Goal: Task Accomplishment & Management: Use online tool/utility

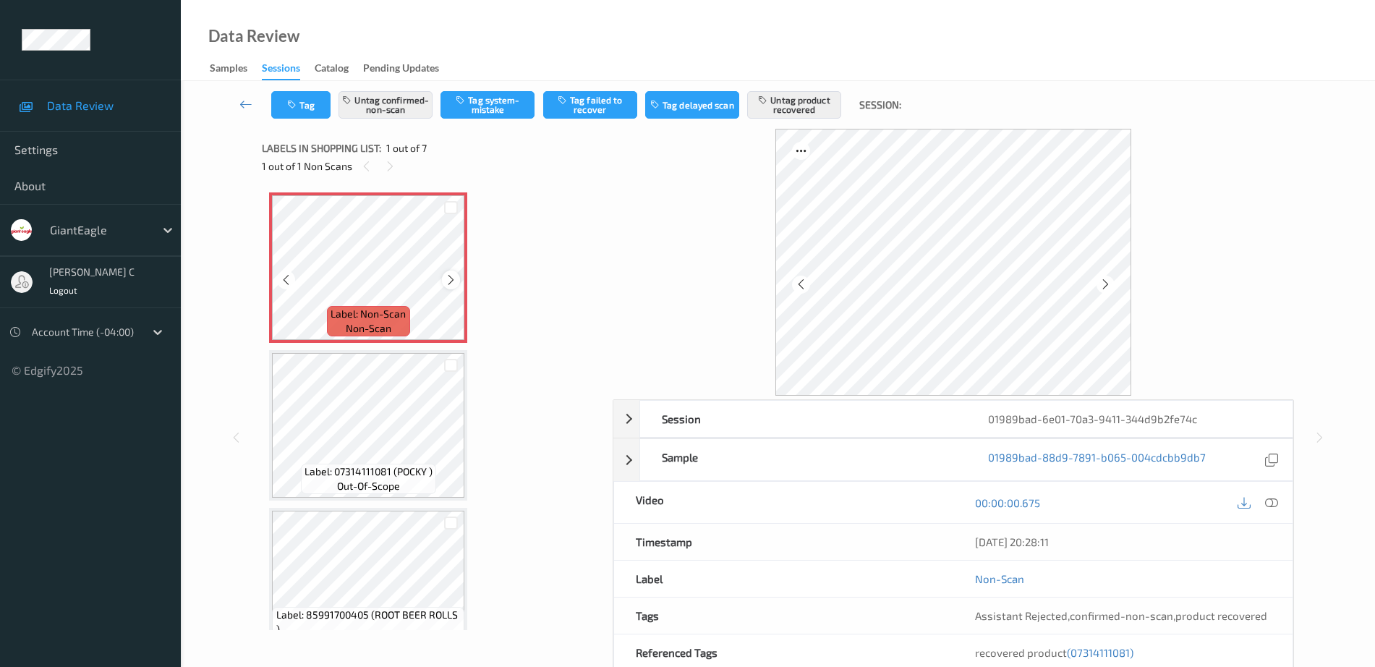
click at [448, 281] on icon at bounding box center [451, 279] width 12 height 13
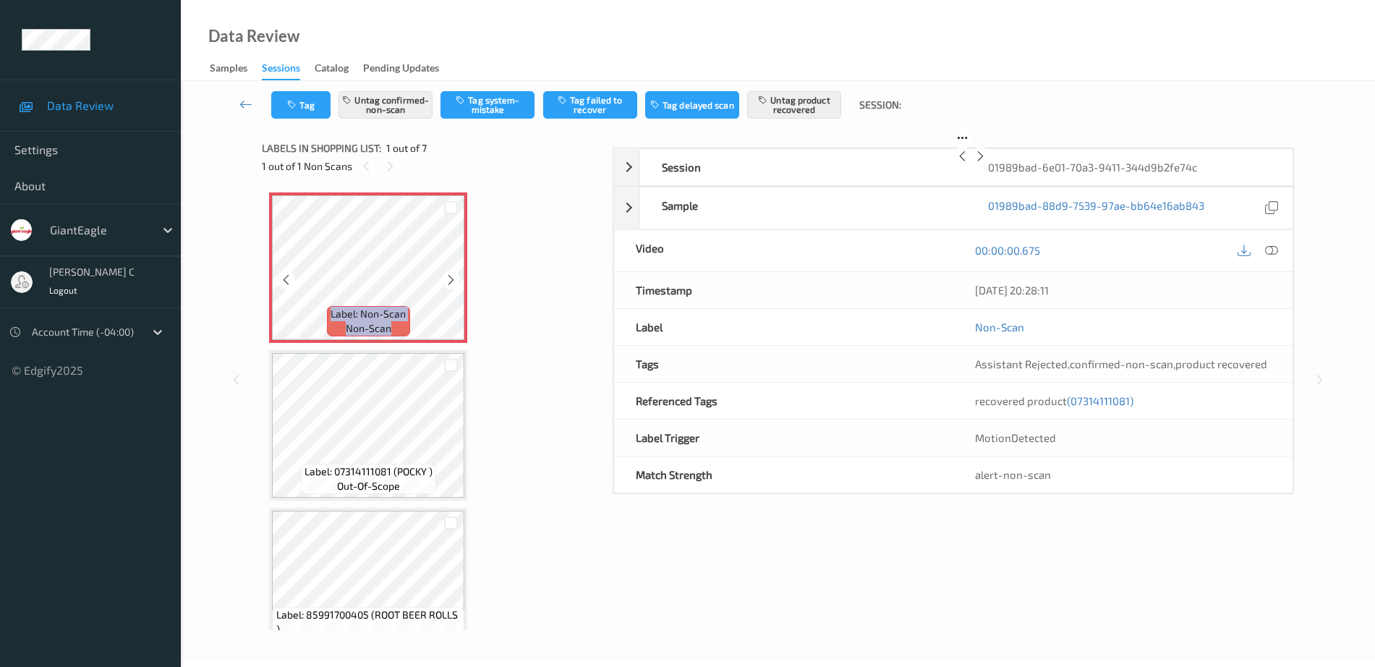
click at [448, 281] on icon at bounding box center [451, 279] width 12 height 13
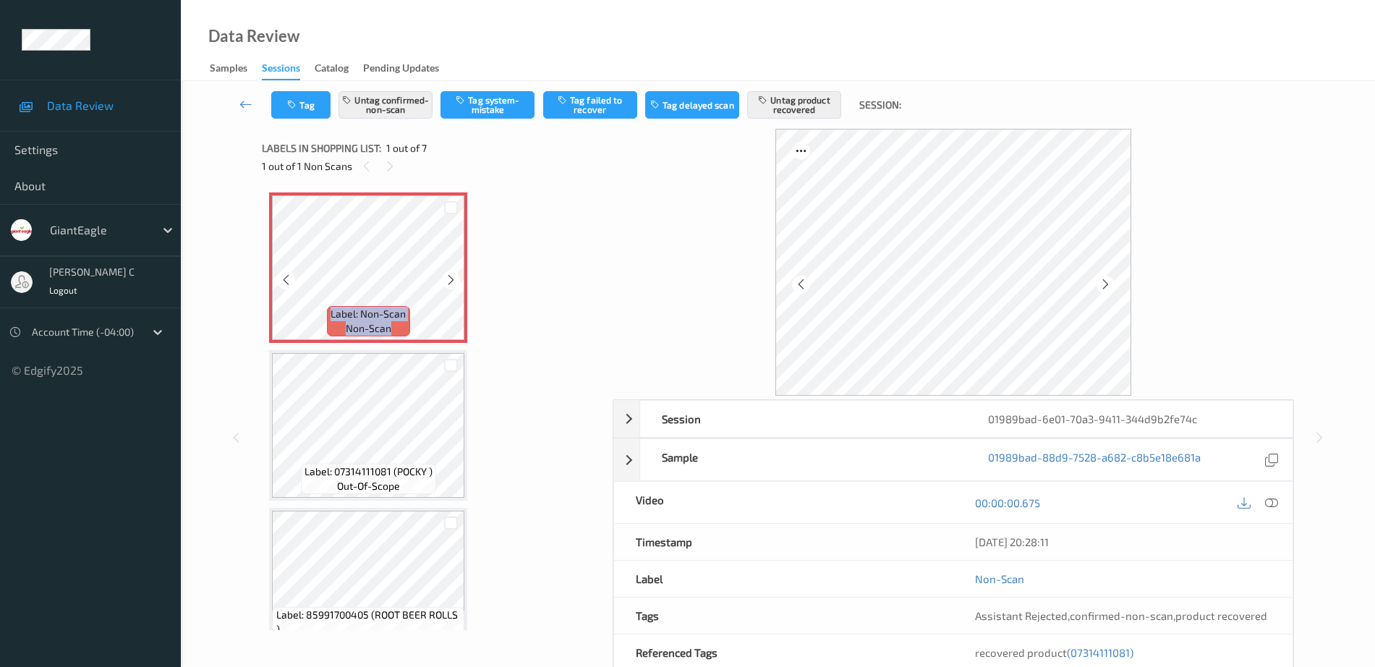
click at [448, 281] on icon at bounding box center [451, 279] width 12 height 13
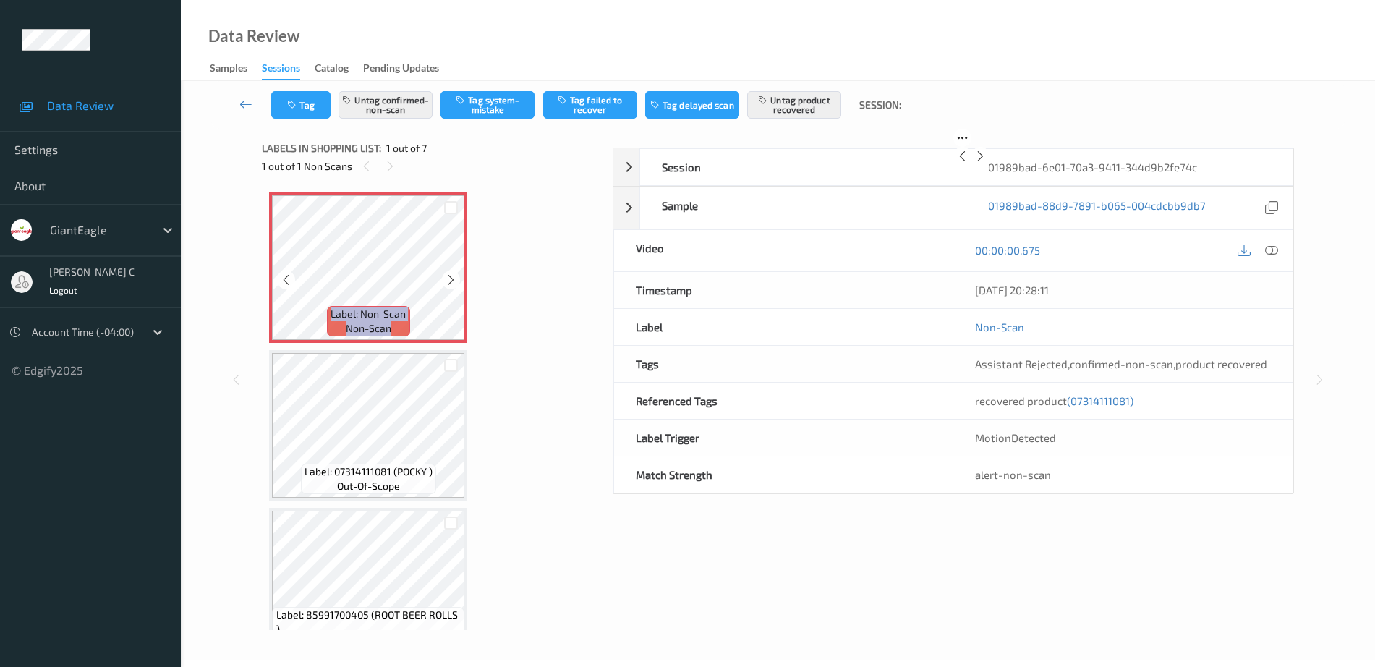
click at [448, 281] on icon at bounding box center [451, 279] width 12 height 13
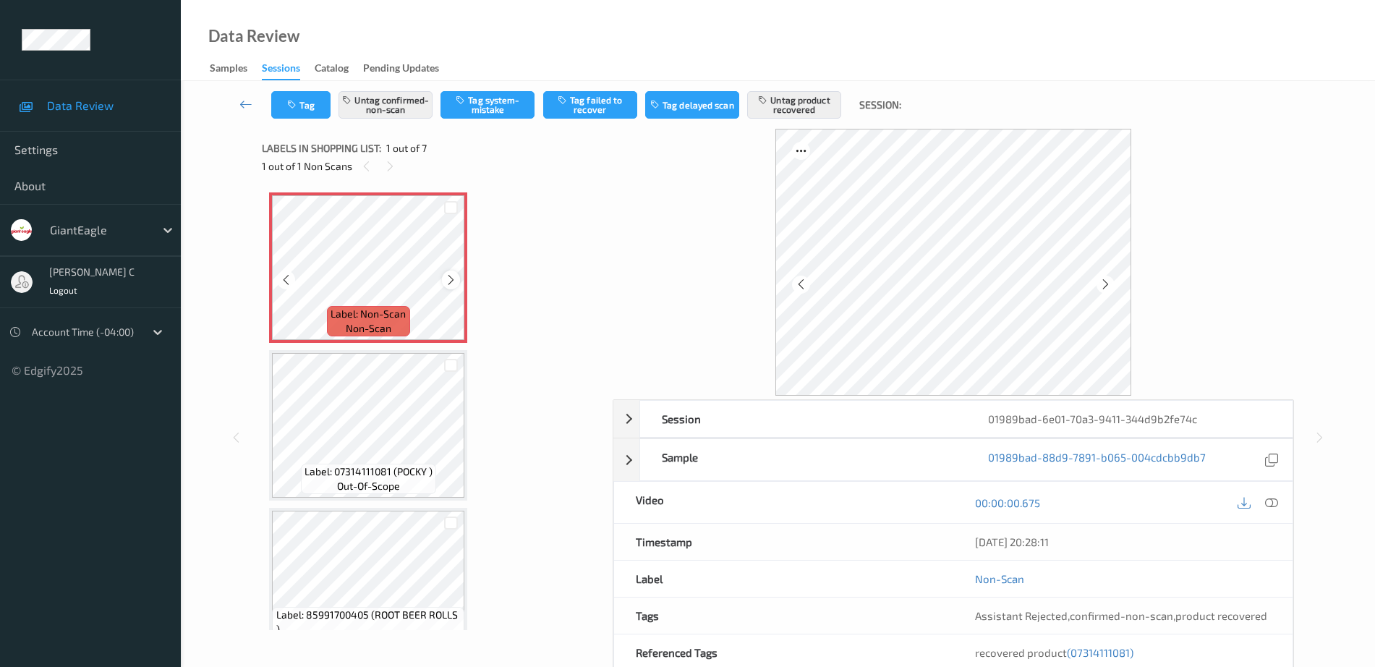
click at [445, 280] on icon at bounding box center [451, 279] width 12 height 13
click at [1282, 503] on div "00:00:00.675" at bounding box center [1122, 502] width 339 height 41
click at [1277, 500] on icon at bounding box center [1271, 502] width 13 height 13
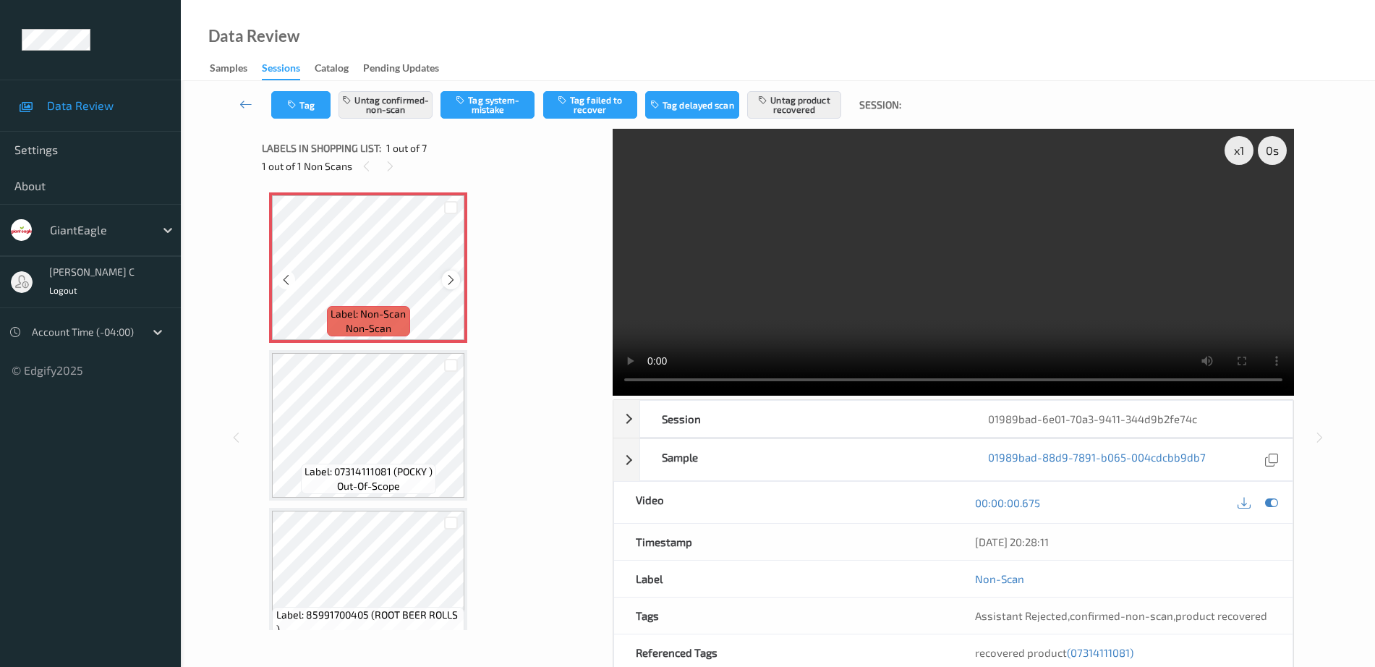
click at [452, 277] on icon at bounding box center [451, 279] width 12 height 13
